Goal: Task Accomplishment & Management: Complete application form

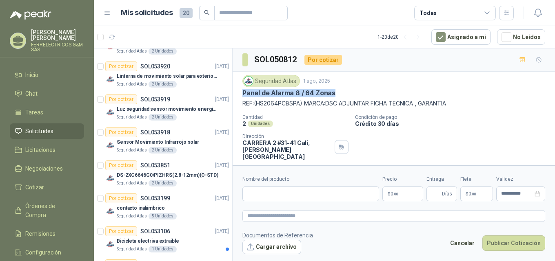
drag, startPoint x: 238, startPoint y: 53, endPoint x: 331, endPoint y: 95, distance: 101.5
click at [335, 95] on div "Seguridad Atlas [DATE] Panel de Alarma 8 / 64 Zonas REF:(HS2064PCBSPA) MARCA:DS…" at bounding box center [393, 128] width 322 height 113
copy p "Panel de Alarma 8 / 64 Zonas"
click at [262, 193] on input "Nombre del producto" at bounding box center [310, 194] width 137 height 15
paste input "**********"
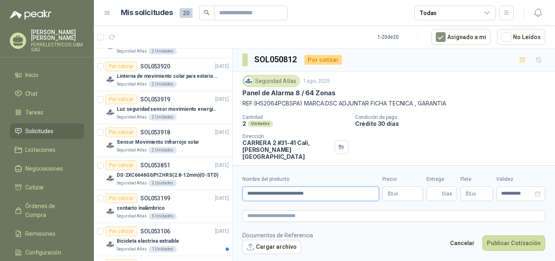
type input "**********"
click at [400, 196] on p "$ 0 ,00" at bounding box center [402, 194] width 41 height 15
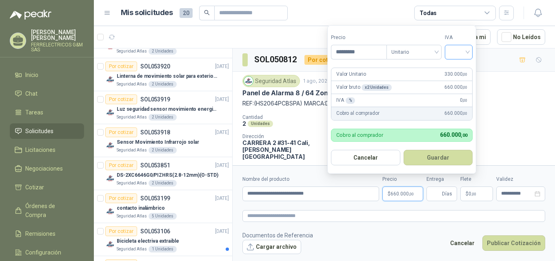
type input "*********"
click at [455, 50] on input "search" at bounding box center [458, 51] width 18 height 12
click at [455, 64] on div "19%" at bounding box center [460, 68] width 25 height 13
click at [426, 157] on button "Guardar" at bounding box center [439, 157] width 70 height 15
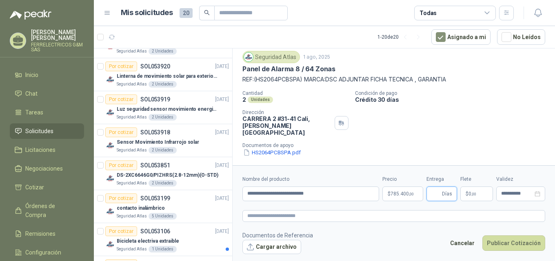
scroll to position [37, 0]
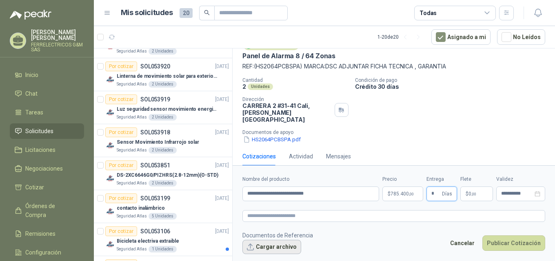
type input "*"
click at [262, 246] on button "Cargar archivo" at bounding box center [271, 247] width 59 height 15
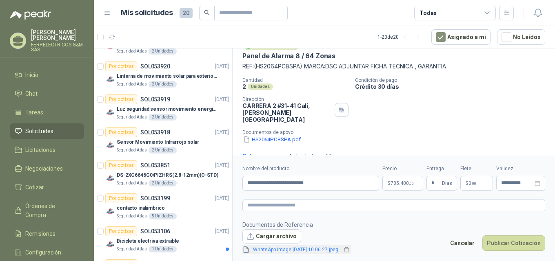
click at [278, 252] on link "WhatsApp Image [DATE] 10.06.27.jpeg" at bounding box center [296, 250] width 92 height 8
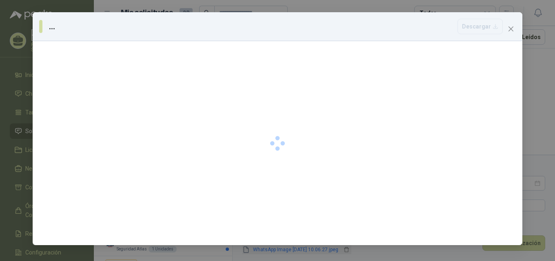
click at [278, 252] on div "... [GEOGRAPHIC_DATA]" at bounding box center [277, 130] width 555 height 261
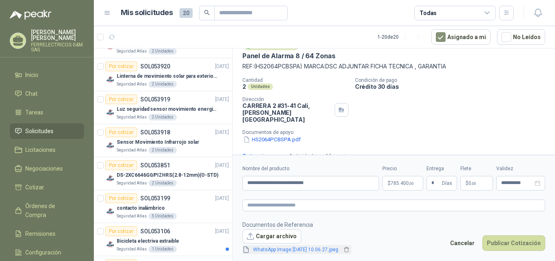
click at [278, 252] on link "WhatsApp Image [DATE] 10.06.27.jpeg" at bounding box center [296, 250] width 92 height 8
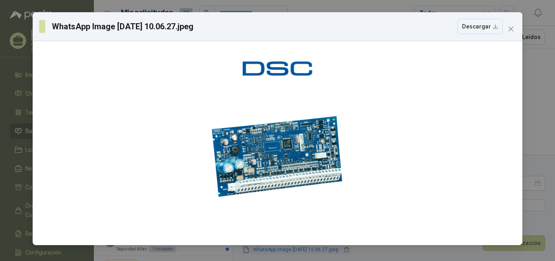
click at [278, 252] on div "WhatsApp Image [DATE] 10.06.27.jpeg Descargar" at bounding box center [277, 130] width 555 height 261
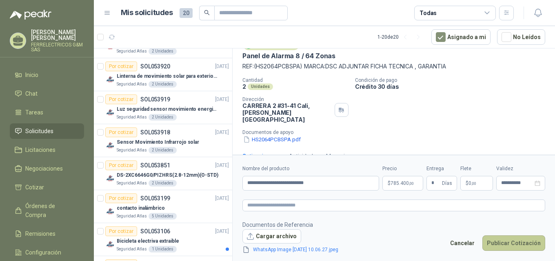
click at [516, 246] on button "Publicar Cotización" at bounding box center [513, 243] width 63 height 15
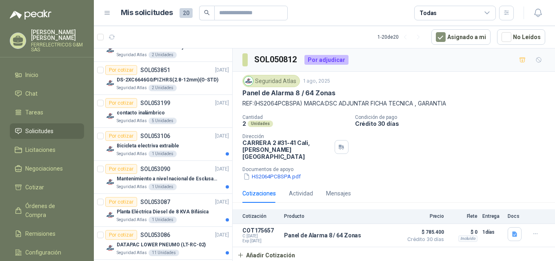
scroll to position [246, 0]
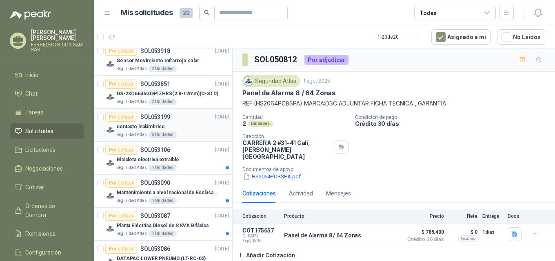
click at [126, 128] on p "contacto inalámbrico" at bounding box center [141, 127] width 48 height 8
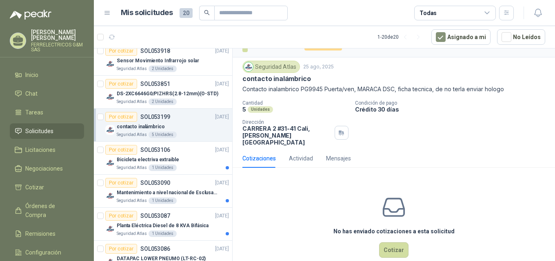
scroll to position [22, 0]
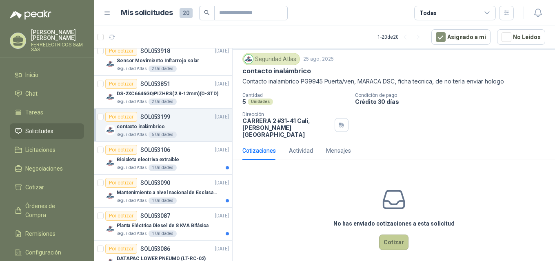
click at [389, 235] on button "Cotizar" at bounding box center [393, 242] width 29 height 15
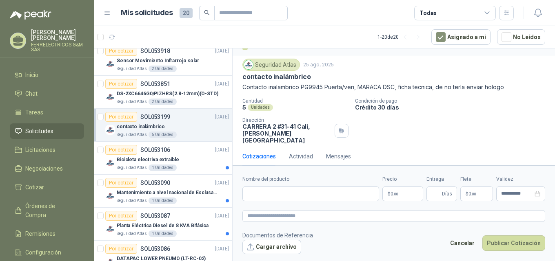
scroll to position [16, 0]
click at [278, 199] on input "Nombre del producto" at bounding box center [310, 194] width 137 height 15
drag, startPoint x: 241, startPoint y: 77, endPoint x: 309, endPoint y: 81, distance: 67.4
click at [315, 81] on div "Seguridad Atlas [DATE] contacto inalámbrico Contacto inalambrico PG9945 Puerta/…" at bounding box center [393, 101] width 322 height 92
copy p "contacto inalámbrico"
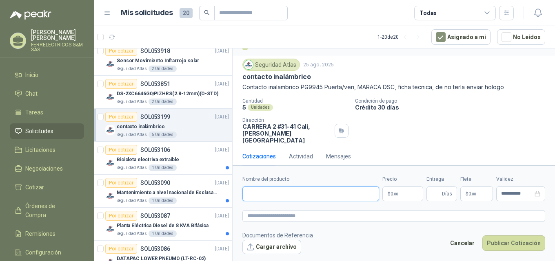
click at [261, 190] on input "Nombre del producto" at bounding box center [310, 194] width 137 height 15
paste input "**********"
type input "**********"
click at [395, 196] on span ",00" at bounding box center [395, 194] width 5 height 4
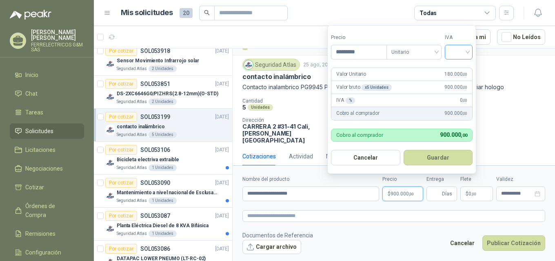
type input "*********"
click at [459, 53] on input "search" at bounding box center [458, 51] width 18 height 12
click at [456, 68] on div "19%" at bounding box center [460, 68] width 15 height 9
click at [431, 159] on button "Guardar" at bounding box center [439, 157] width 70 height 15
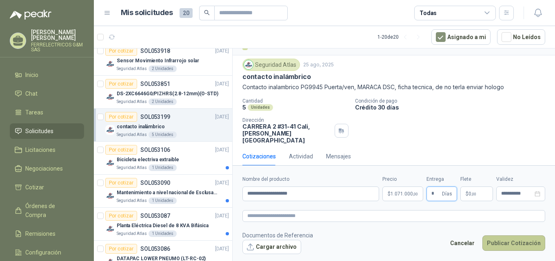
type input "*"
click at [502, 241] on button "Publicar Cotización" at bounding box center [513, 243] width 63 height 15
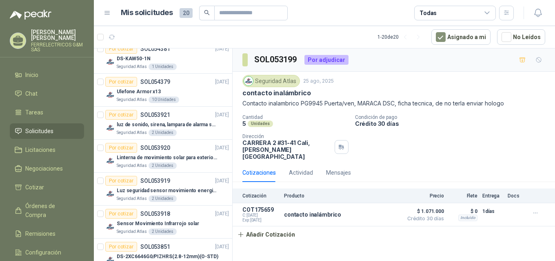
scroll to position [42, 0]
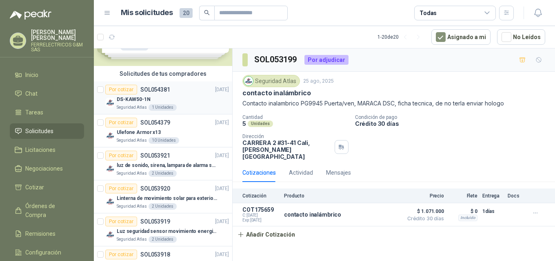
click at [129, 100] on p "DS-KAW50-1N" at bounding box center [134, 100] width 34 height 8
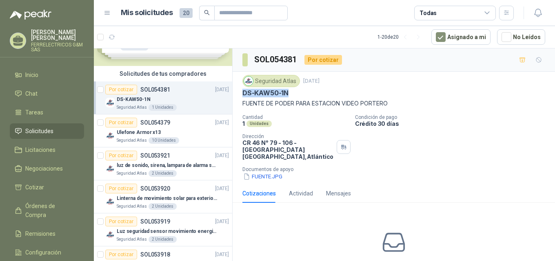
drag, startPoint x: 240, startPoint y: 91, endPoint x: 285, endPoint y: 94, distance: 44.5
click at [292, 94] on div "Seguridad Atlas [DATE] DS-KAW50-1N FUENTE DE PODER PARA ESTACION VIDEO PORTERO …" at bounding box center [393, 128] width 322 height 113
copy p "DS-KAW50-1N"
click at [294, 113] on div "Seguridad Atlas [DATE] DS-KAW50-1N FUENTE DE PODER PARA ESTACION VIDEO PORTERO …" at bounding box center [393, 128] width 303 height 106
drag, startPoint x: 242, startPoint y: 93, endPoint x: 391, endPoint y: 100, distance: 149.0
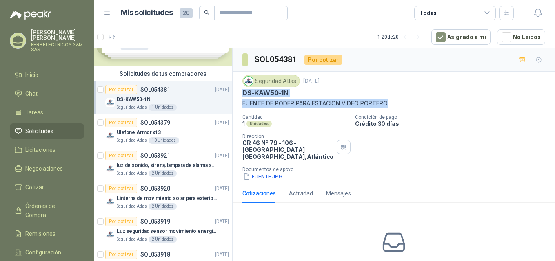
click at [391, 100] on div "Seguridad Atlas [DATE] DS-KAW50-1N FUENTE DE PODER PARA ESTACION VIDEO PORTERO" at bounding box center [393, 91] width 303 height 33
copy div "DS-KAW50-1N FUENTE DE PODER PARA ESTACION VIDEO PORTERO"
